Goal: Task Accomplishment & Management: Use online tool/utility

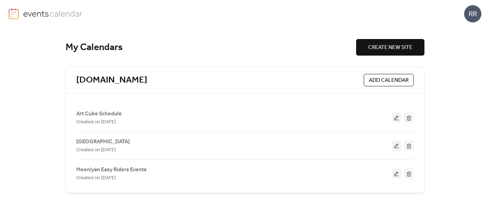
click at [379, 79] on span "ADD CALENDAR" at bounding box center [389, 80] width 40 height 8
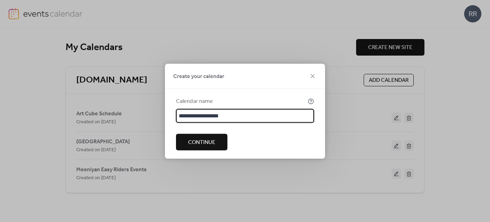
type input "**********"
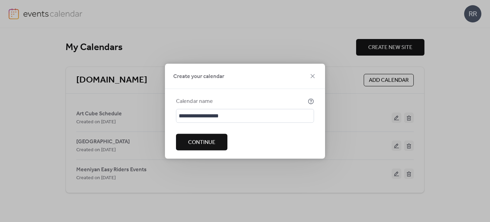
click at [208, 142] on span "Continue" at bounding box center [201, 142] width 27 height 8
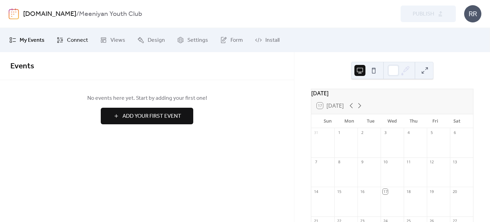
click at [73, 39] on span "Connect" at bounding box center [77, 40] width 21 height 8
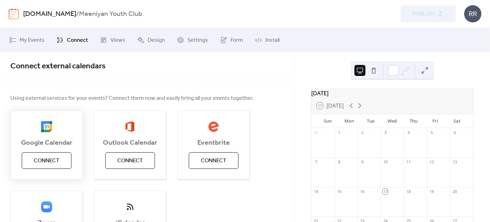
click at [50, 163] on span "Connect" at bounding box center [47, 161] width 26 height 8
click at [57, 161] on div "Google Calendar Connect" at bounding box center [46, 144] width 72 height 69
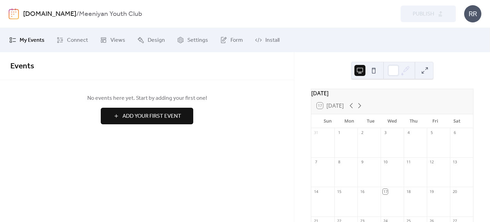
click at [37, 14] on link "[DOMAIN_NAME]" at bounding box center [49, 14] width 53 height 13
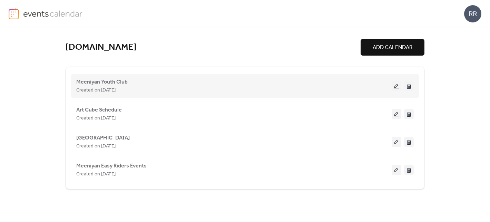
click at [395, 89] on button at bounding box center [396, 86] width 10 height 10
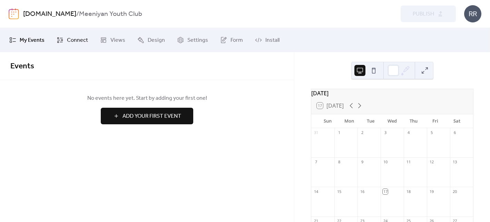
click at [73, 42] on span "Connect" at bounding box center [77, 40] width 21 height 8
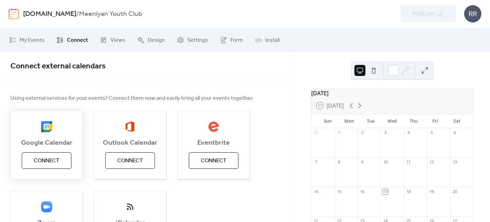
click at [59, 161] on span "Connect" at bounding box center [47, 161] width 26 height 8
click at [45, 12] on link "[DOMAIN_NAME]" at bounding box center [49, 14] width 53 height 13
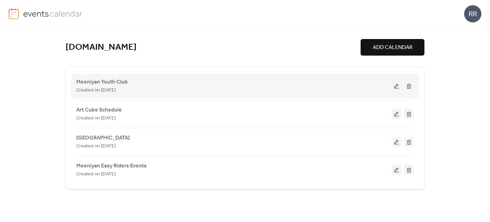
click at [395, 86] on button at bounding box center [396, 86] width 10 height 10
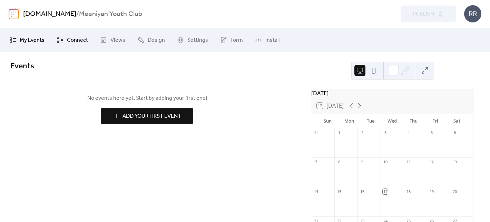
click at [80, 37] on span "Connect" at bounding box center [77, 40] width 21 height 8
